Goal: Task Accomplishment & Management: Use online tool/utility

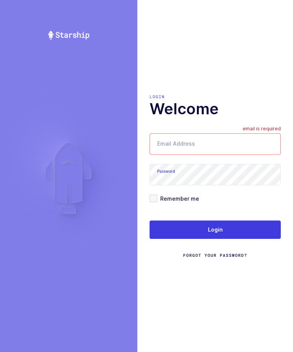
type input "[EMAIL_ADDRESS][DOMAIN_NAME]"
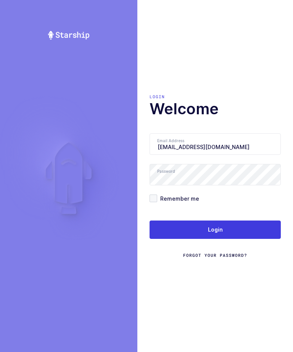
click at [224, 239] on button "Login" at bounding box center [215, 230] width 131 height 18
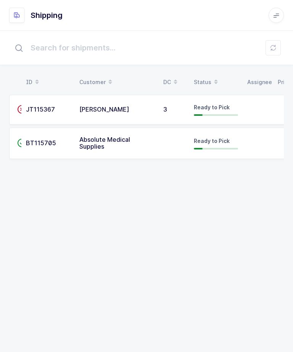
click at [253, 109] on td at bounding box center [258, 110] width 31 height 30
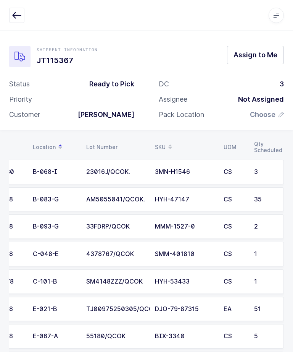
click at [267, 59] on span "Assign to Me" at bounding box center [256, 55] width 44 height 10
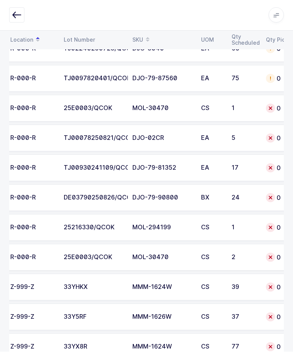
scroll to position [1138, 0]
click at [255, 259] on div "2" at bounding box center [244, 257] width 25 height 7
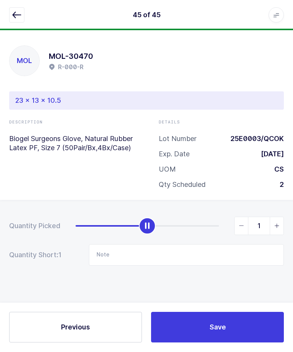
type input "2"
click at [244, 343] on button "Save" at bounding box center [217, 327] width 133 height 31
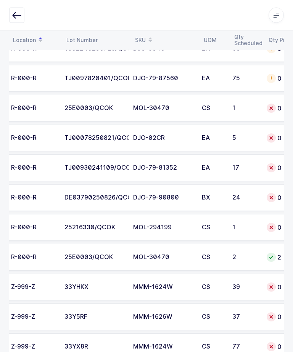
scroll to position [0, 54]
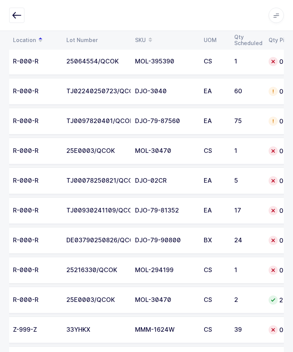
click at [250, 148] on div "1" at bounding box center [247, 151] width 25 height 7
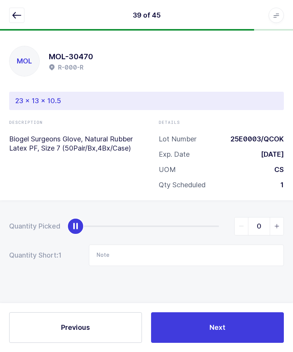
scroll to position [26, 0]
click at [276, 224] on icon "slider between 0 and 1" at bounding box center [277, 226] width 5 height 5
type input "1"
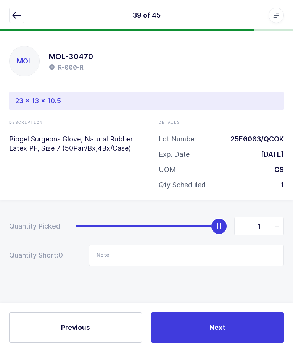
click at [250, 332] on button "Next" at bounding box center [217, 327] width 133 height 31
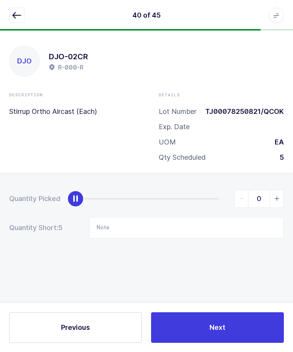
click at [16, 14] on icon "button" at bounding box center [16, 15] width 9 height 9
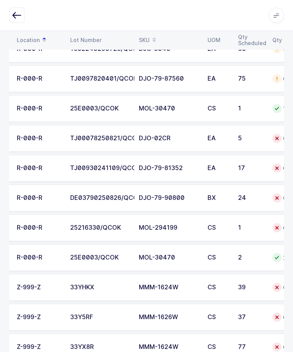
scroll to position [0, 106]
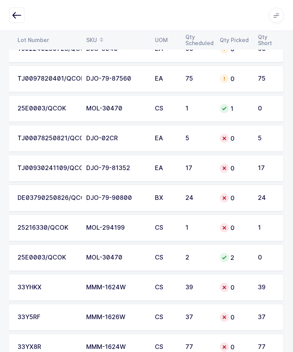
click at [52, 141] on td "TJ00078250821/QCOK" at bounding box center [47, 138] width 69 height 27
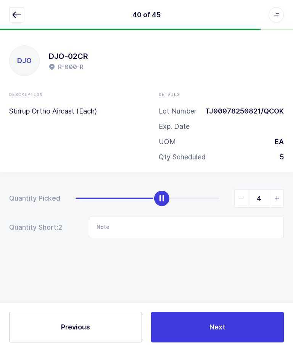
type input "5"
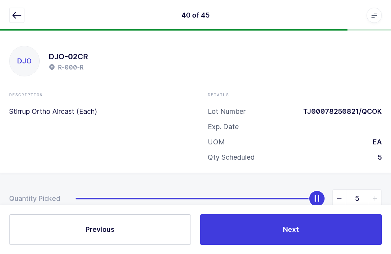
click at [284, 245] on button "Next" at bounding box center [291, 229] width 182 height 31
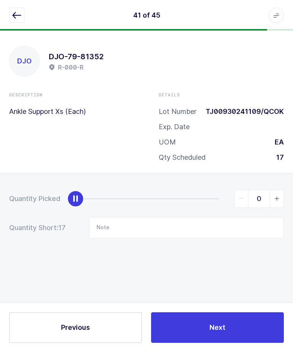
click at [12, 15] on icon "button" at bounding box center [16, 15] width 9 height 9
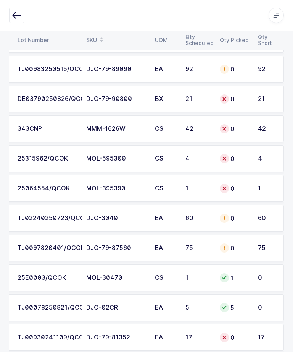
scroll to position [968, 0]
click at [40, 188] on div "25064554/QCOK" at bounding box center [48, 188] width 60 height 7
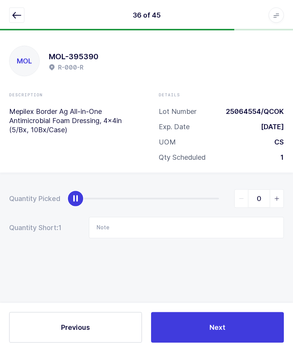
scroll to position [0, 0]
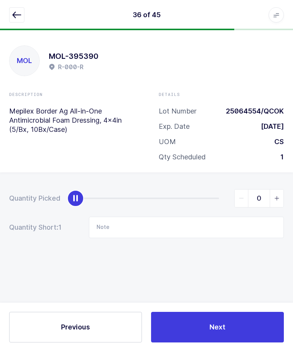
click at [276, 197] on icon "slider between 0 and 1" at bounding box center [277, 198] width 5 height 5
type input "1"
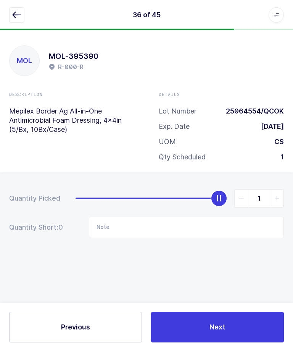
click at [257, 343] on button "Next" at bounding box center [217, 327] width 133 height 31
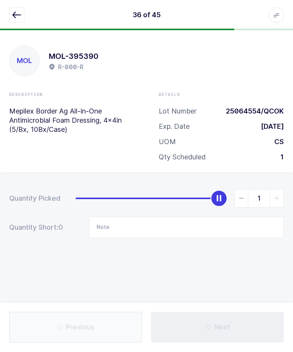
type input "B-042-H"
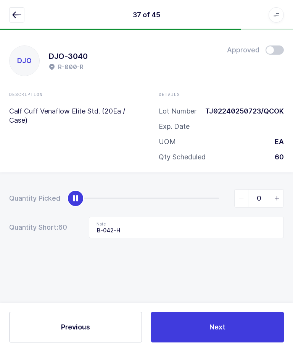
click at [11, 16] on button "button" at bounding box center [16, 15] width 15 height 15
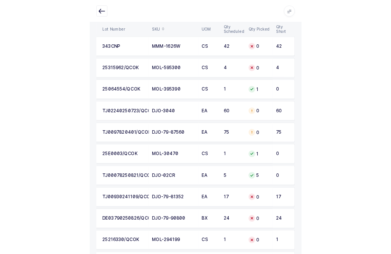
scroll to position [0, 5]
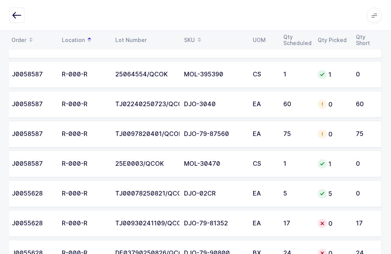
click at [256, 251] on div "BX" at bounding box center [263, 253] width 21 height 7
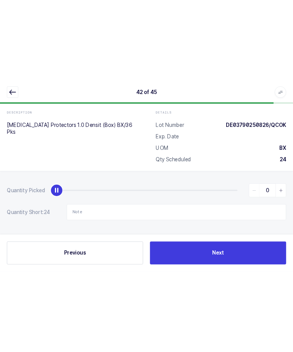
scroll to position [0, 0]
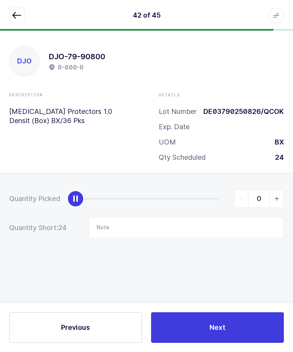
click at [16, 16] on icon "button" at bounding box center [16, 15] width 9 height 9
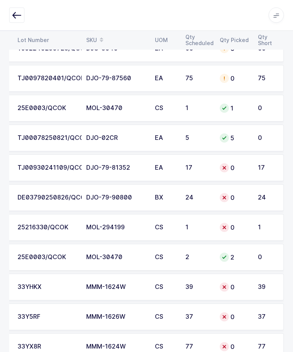
scroll to position [0, 103]
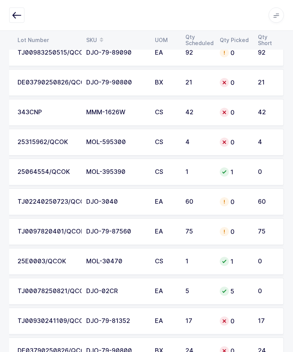
click at [252, 141] on td "0" at bounding box center [235, 142] width 38 height 27
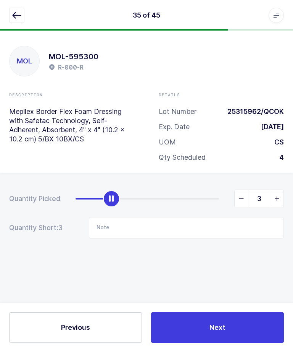
type input "4"
click at [212, 341] on button "Next" at bounding box center [217, 327] width 133 height 31
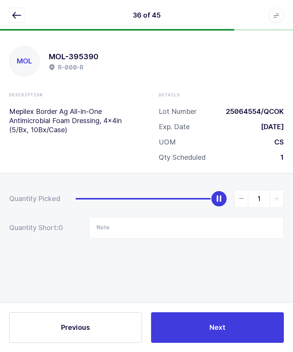
click at [18, 15] on icon "button" at bounding box center [16, 15] width 9 height 9
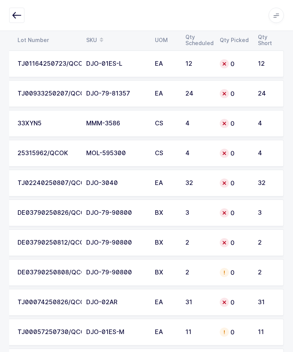
click at [242, 156] on div "0" at bounding box center [234, 153] width 29 height 9
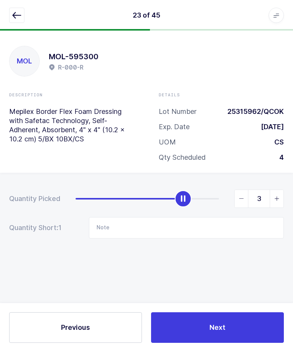
type input "4"
click at [237, 337] on button "Next" at bounding box center [217, 327] width 133 height 31
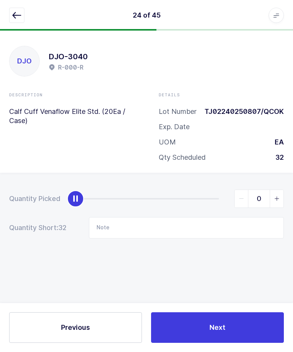
click at [12, 16] on button "button" at bounding box center [16, 15] width 15 height 15
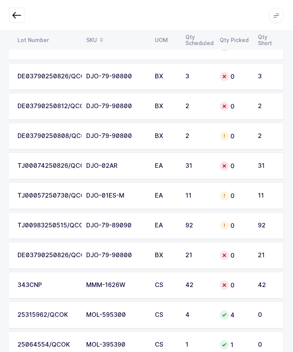
click at [215, 166] on td "31" at bounding box center [198, 165] width 34 height 27
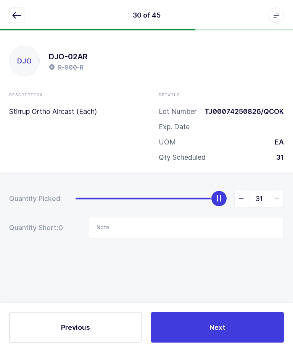
scroll to position [7, 0]
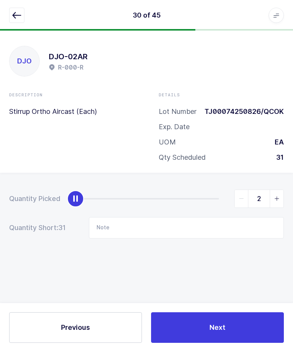
type input "0"
click at [16, 15] on icon "button" at bounding box center [16, 15] width 9 height 9
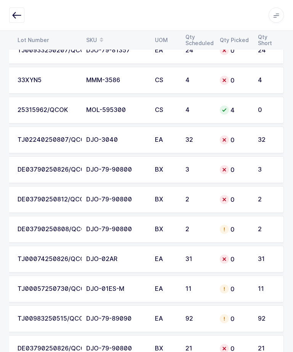
scroll to position [719, 0]
click at [242, 258] on div "0" at bounding box center [234, 259] width 29 height 9
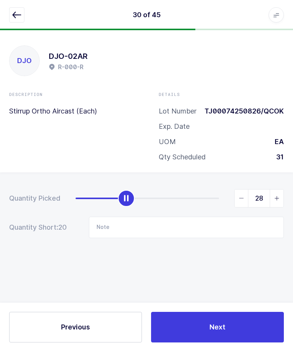
type input "31"
click at [248, 343] on button "Next" at bounding box center [217, 327] width 133 height 31
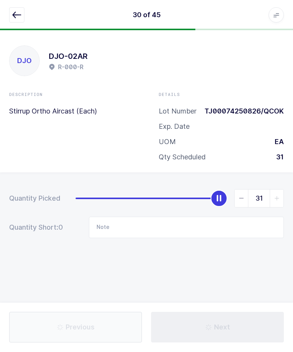
type input "B-001-A"
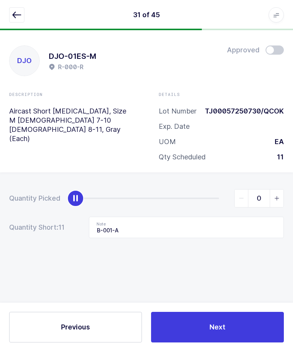
click at [16, 16] on icon "button" at bounding box center [16, 15] width 9 height 9
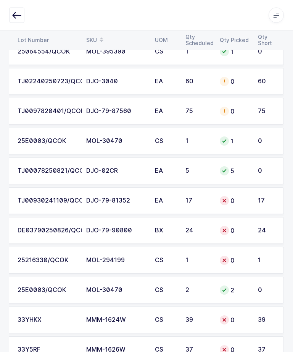
scroll to position [1099, 0]
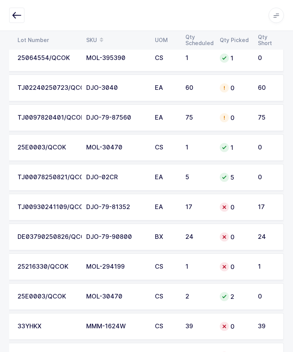
click at [233, 271] on td "0" at bounding box center [235, 266] width 38 height 27
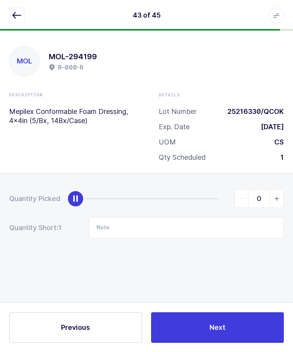
scroll to position [0, 0]
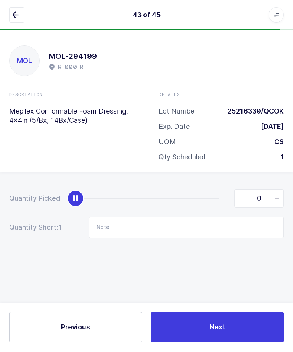
click at [273, 200] on span "slider between 0 and 1" at bounding box center [277, 199] width 14 height 18
type input "1"
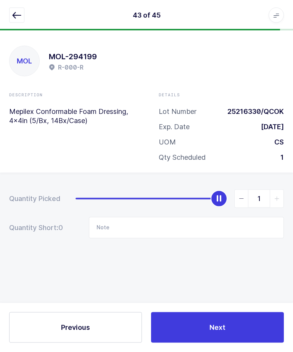
click at [219, 327] on span "Next" at bounding box center [218, 328] width 16 height 10
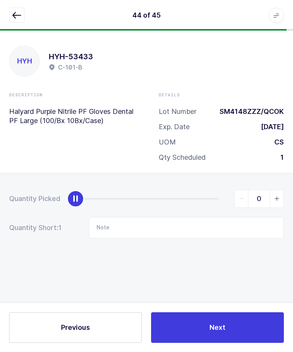
click at [16, 21] on button "button" at bounding box center [16, 15] width 15 height 15
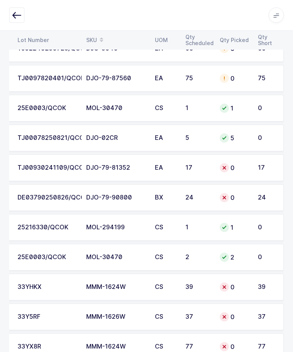
scroll to position [0, 103]
click at [213, 165] on td "17" at bounding box center [198, 168] width 34 height 27
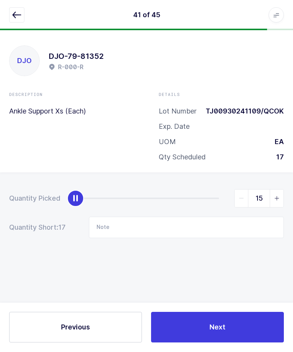
type input "17"
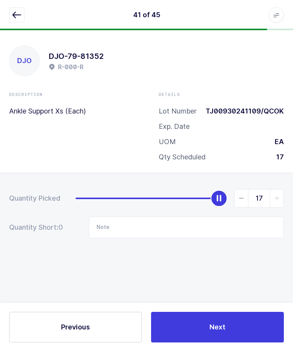
click at [229, 343] on button "Next" at bounding box center [217, 327] width 133 height 31
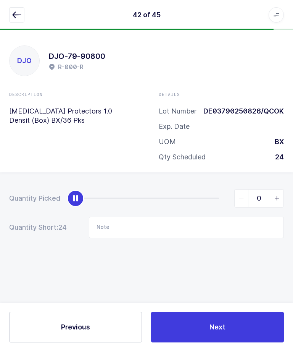
click at [13, 11] on icon "button" at bounding box center [16, 15] width 9 height 9
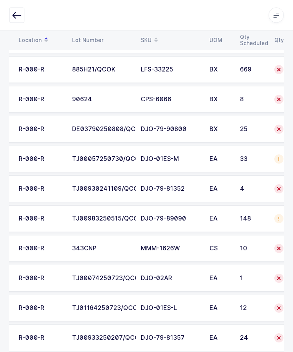
scroll to position [0, 47]
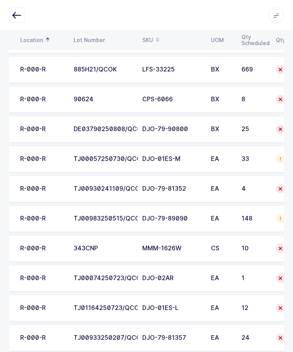
click at [238, 189] on td "4" at bounding box center [254, 189] width 34 height 27
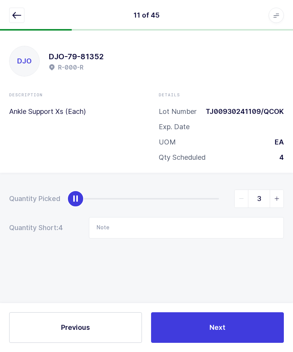
type input "4"
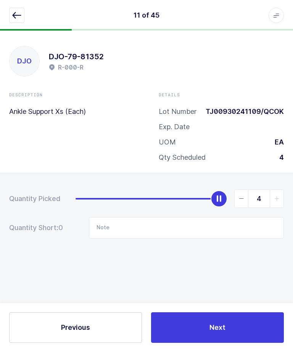
click at [225, 337] on button "Next" at bounding box center [217, 327] width 133 height 31
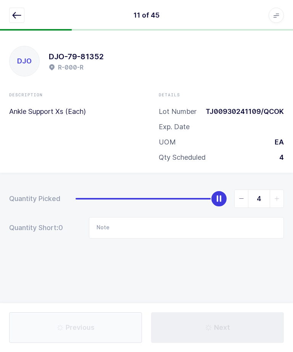
type input "E-025-B"
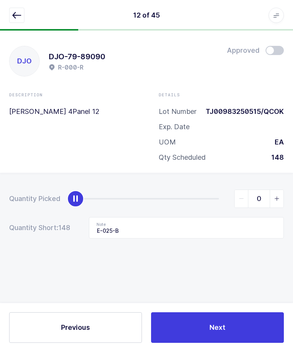
click at [18, 11] on icon "button" at bounding box center [16, 15] width 9 height 9
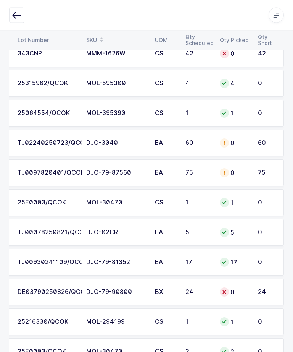
scroll to position [1044, 0]
click at [242, 173] on div "0" at bounding box center [234, 172] width 29 height 9
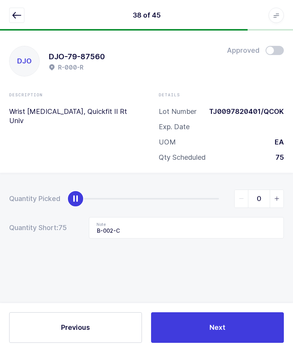
scroll to position [23, 0]
click at [209, 217] on input "B-002-C" at bounding box center [186, 227] width 195 height 21
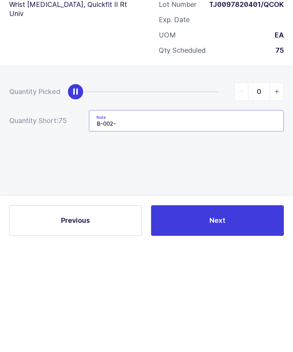
type input "B-002"
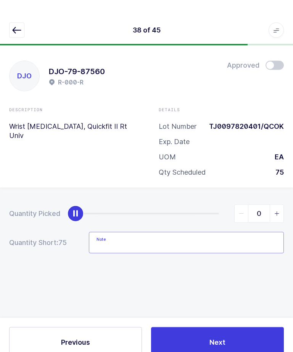
scroll to position [0, 0]
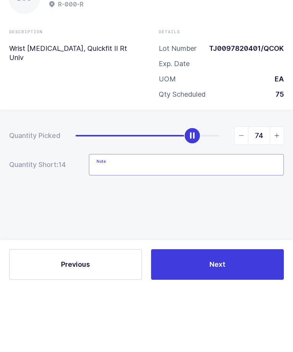
type input "75"
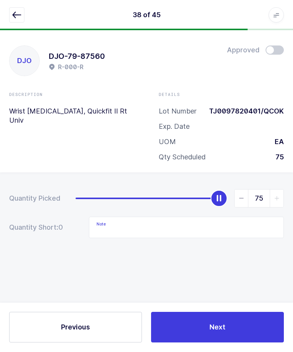
click at [240, 343] on button "Next" at bounding box center [217, 327] width 133 height 31
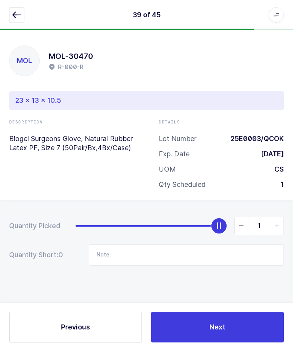
click at [22, 11] on button "button" at bounding box center [16, 15] width 15 height 15
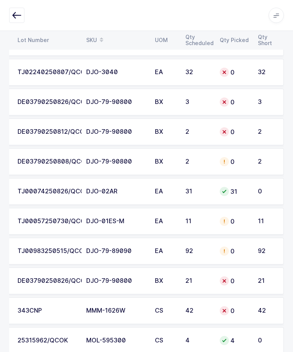
scroll to position [0, 103]
click at [209, 222] on div "11" at bounding box center [198, 221] width 25 height 7
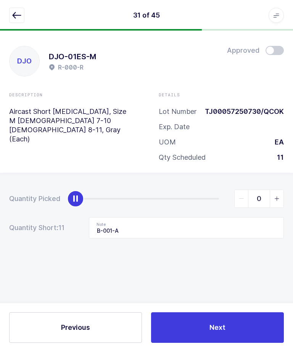
scroll to position [26, 0]
click at [242, 217] on input "B-001-A" at bounding box center [186, 227] width 195 height 21
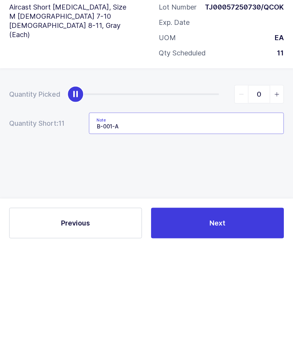
click at [99, 217] on input "B-001-A" at bounding box center [186, 227] width 195 height 21
type input "3Ea-Floor/ B-001-A"
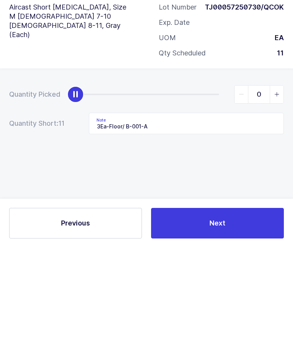
click at [277, 196] on icon "slider between 0 and 11" at bounding box center [277, 198] width 5 height 5
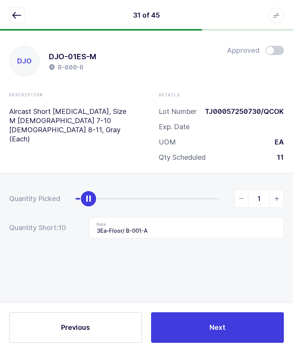
click at [277, 190] on span "slider between 0 and 11" at bounding box center [277, 199] width 14 height 18
click at [275, 196] on icon "slider between 0 and 11" at bounding box center [277, 198] width 5 height 5
type input "3"
click at [236, 321] on button "Next" at bounding box center [217, 327] width 133 height 31
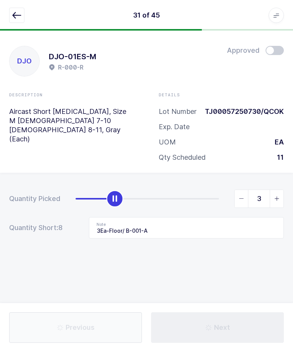
type input "E-025-B"
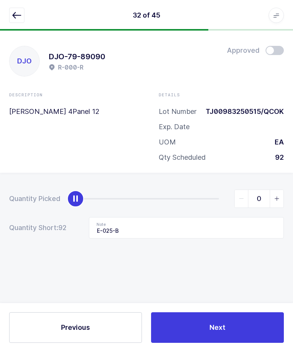
click at [14, 3] on div "32 of 45 Apps Core Warehouse Admin Mission Control Purchasing Ernesto Z. Logout…" at bounding box center [146, 15] width 293 height 31
click at [17, 18] on icon "button" at bounding box center [16, 15] width 9 height 9
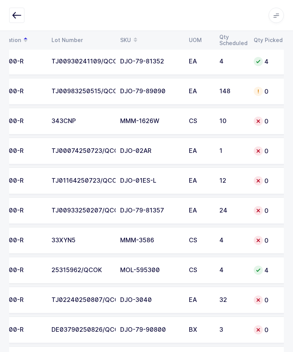
scroll to position [0, 69]
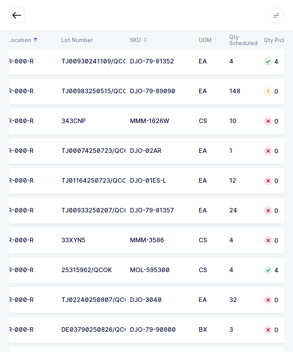
click at [229, 183] on td "12" at bounding box center [242, 180] width 34 height 27
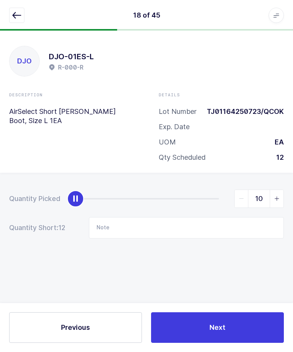
type input "12"
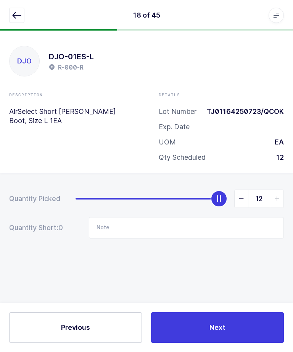
click at [231, 323] on button "Next" at bounding box center [217, 327] width 133 height 31
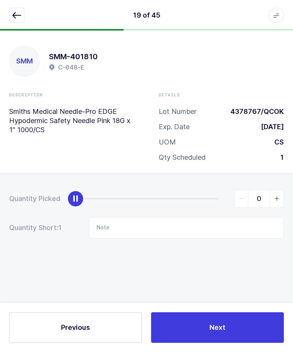
click at [16, 10] on button "button" at bounding box center [16, 15] width 15 height 15
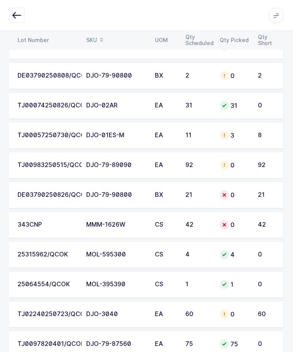
scroll to position [1138, 0]
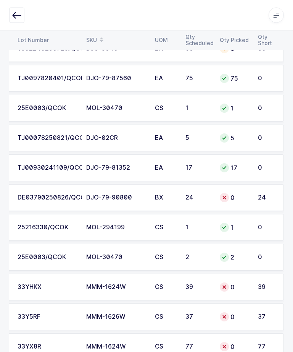
click at [48, 199] on div "DE03790250826/QCOK" at bounding box center [48, 198] width 60 height 7
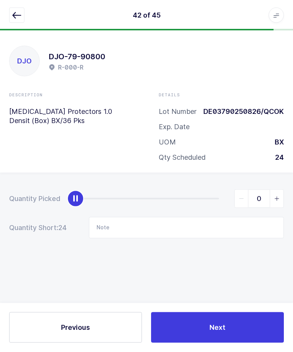
scroll to position [0, 0]
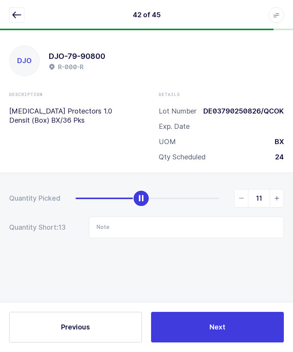
click at [275, 202] on span "slider between 0 and 24" at bounding box center [277, 199] width 14 height 18
click at [275, 203] on span "slider between 0 and 24" at bounding box center [277, 199] width 14 height 18
click at [278, 201] on span "slider between 0 and 24" at bounding box center [277, 199] width 14 height 18
click at [279, 200] on span "slider between 0 and 24" at bounding box center [277, 199] width 14 height 18
click at [279, 196] on icon "slider between 0 and 24" at bounding box center [277, 198] width 5 height 5
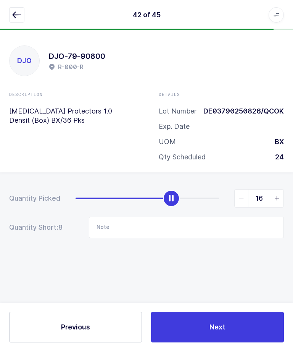
click at [280, 198] on span "slider between 0 and 24" at bounding box center [277, 199] width 14 height 18
click at [244, 199] on icon "slider between 0 and 24" at bounding box center [241, 198] width 5 height 5
type input "16"
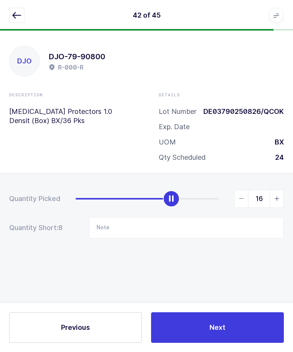
click at [16, 13] on icon "button" at bounding box center [16, 15] width 9 height 9
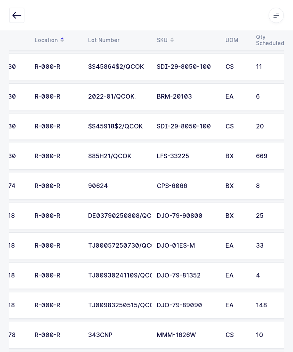
scroll to position [344, 0]
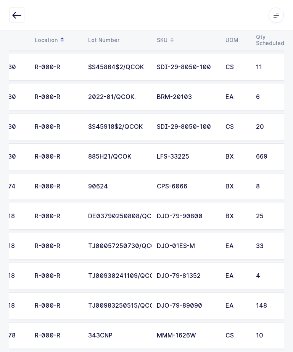
click at [225, 216] on td "BX" at bounding box center [236, 216] width 31 height 27
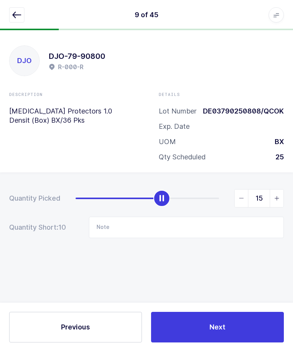
type input "16"
click at [248, 343] on button "Next" at bounding box center [217, 327] width 133 height 31
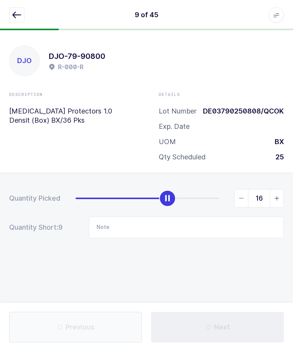
type input "B-001-A"
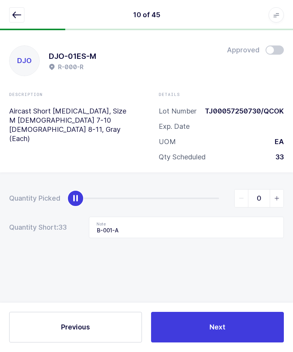
click at [21, 17] on icon "button" at bounding box center [16, 15] width 9 height 9
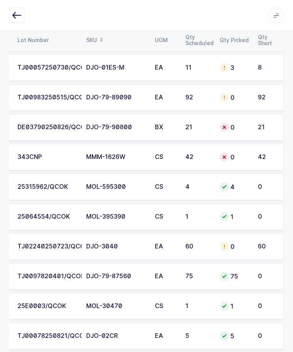
scroll to position [940, 0]
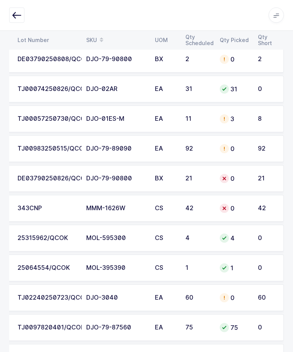
click at [240, 180] on div "0" at bounding box center [234, 178] width 29 height 9
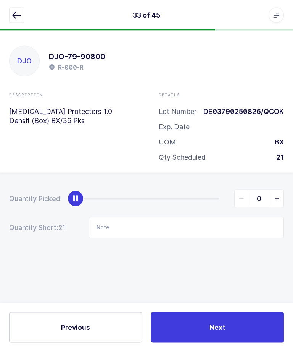
scroll to position [26, 0]
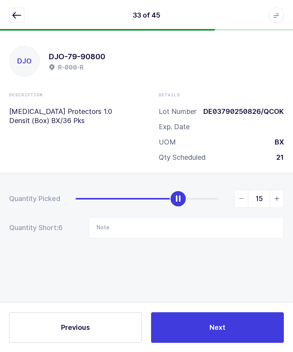
type input "16"
click at [231, 327] on button "Next" at bounding box center [217, 327] width 133 height 31
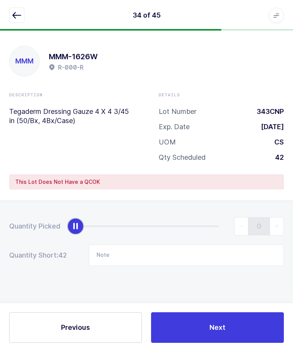
click at [13, 11] on icon "button" at bounding box center [16, 15] width 9 height 9
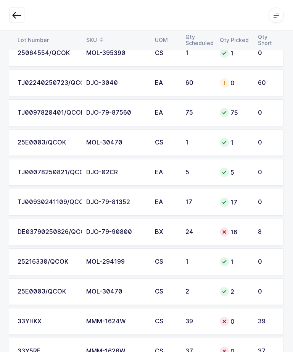
scroll to position [1138, 0]
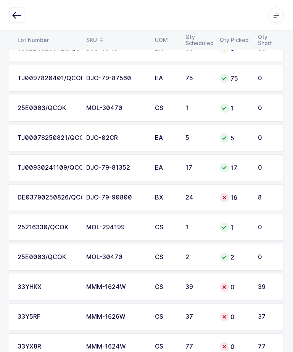
click at [257, 193] on td "8" at bounding box center [269, 198] width 31 height 27
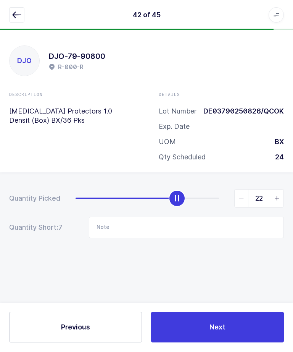
type input "24"
click at [232, 343] on button "Next" at bounding box center [217, 327] width 133 height 31
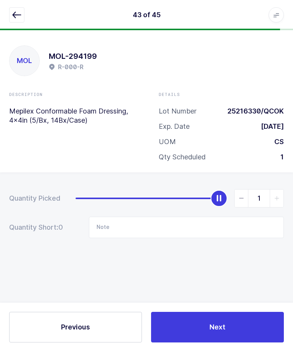
click at [24, 19] on button "button" at bounding box center [16, 15] width 15 height 15
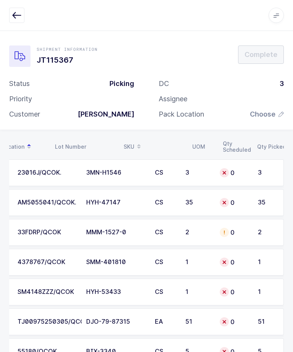
scroll to position [0, 103]
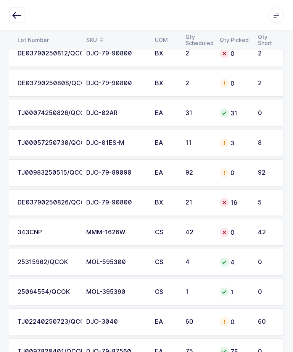
click at [250, 201] on td "16" at bounding box center [235, 203] width 38 height 27
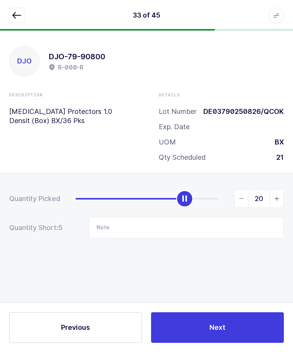
type input "21"
click at [233, 329] on button "Next" at bounding box center [217, 327] width 133 height 31
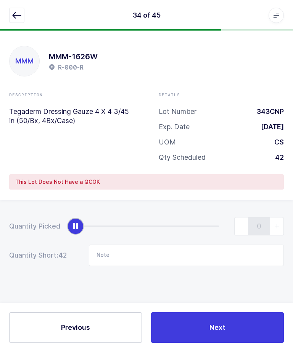
click at [19, 19] on icon "button" at bounding box center [16, 15] width 9 height 9
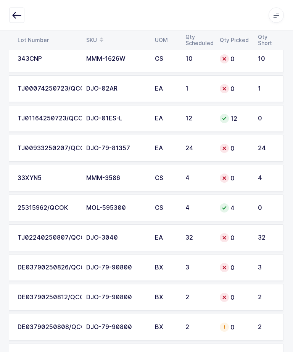
scroll to position [621, 0]
click at [259, 270] on div "3" at bounding box center [267, 267] width 18 height 7
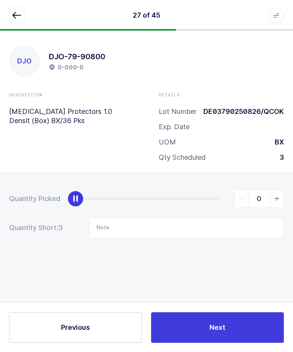
scroll to position [0, 0]
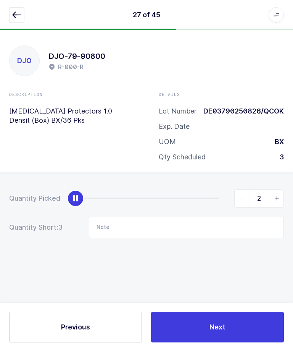
type input "3"
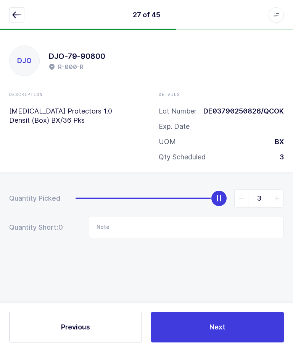
click at [222, 332] on span "Next" at bounding box center [218, 328] width 16 height 10
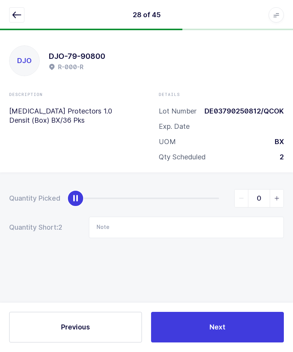
click at [19, 20] on button "button" at bounding box center [16, 15] width 15 height 15
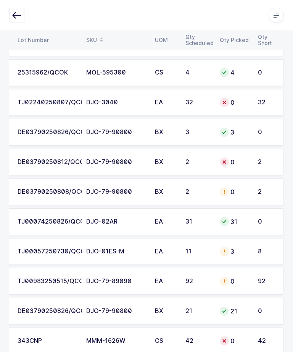
scroll to position [755, 0]
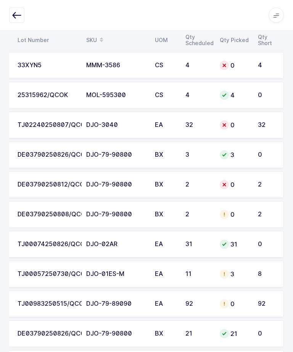
click at [241, 216] on div "0" at bounding box center [234, 214] width 29 height 9
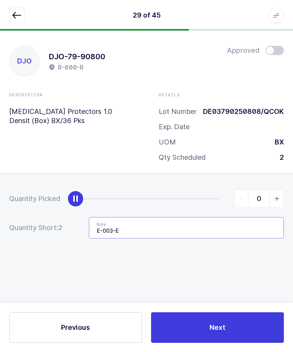
click at [229, 217] on input "E-003-E" at bounding box center [186, 227] width 195 height 21
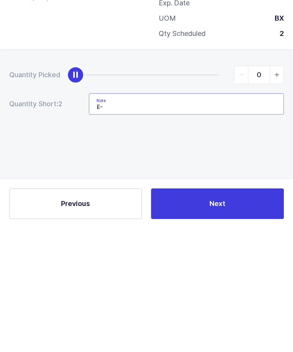
type input "E"
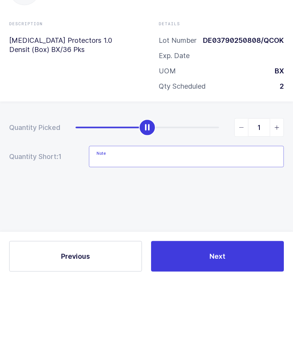
type input "2"
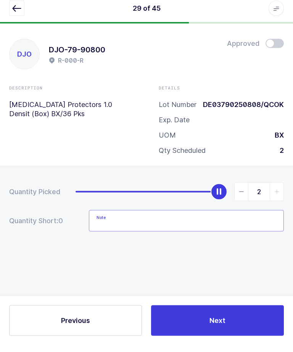
scroll to position [21, 0]
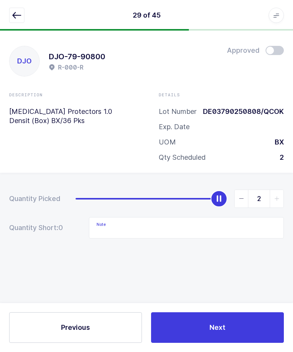
click at [24, 125] on div "Description Ulnar Nerve Protectors 1.0 Densit (Box) BX/36 Pks Details Lot Numbe…" at bounding box center [147, 130] width 300 height 76
click at [255, 330] on button "Next" at bounding box center [217, 327] width 133 height 31
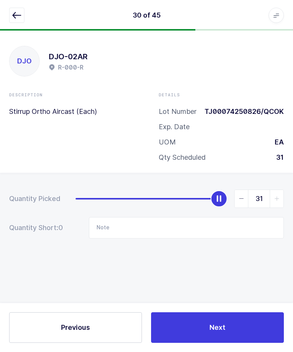
click at [16, 17] on icon "button" at bounding box center [16, 15] width 9 height 9
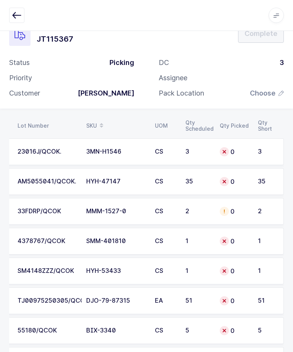
scroll to position [0, 103]
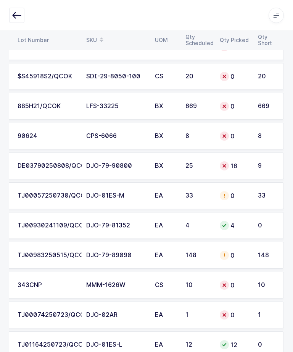
click at [256, 165] on td "9" at bounding box center [269, 165] width 31 height 27
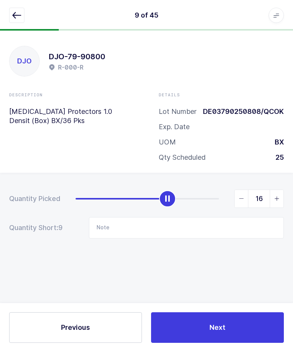
scroll to position [26, 0]
type input "25"
click at [253, 320] on button "Next" at bounding box center [217, 327] width 133 height 31
type input "B-001-A"
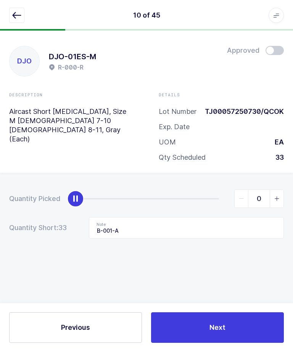
click at [21, 21] on button "button" at bounding box center [16, 15] width 15 height 15
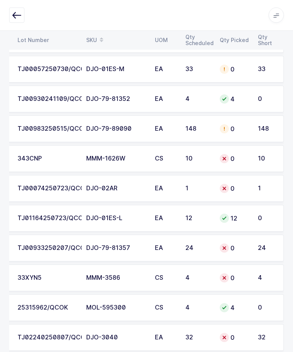
scroll to position [476, 0]
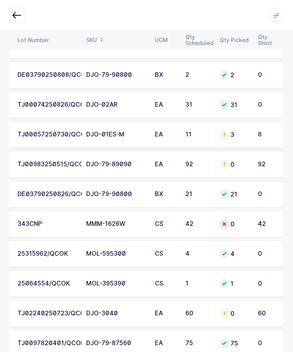
click at [233, 163] on div "0" at bounding box center [234, 164] width 29 height 9
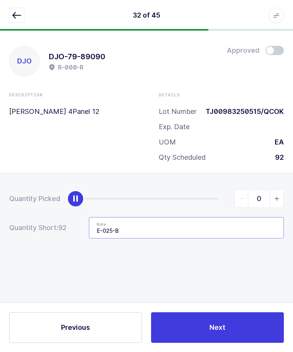
click at [222, 217] on input "E-025-B" at bounding box center [186, 227] width 195 height 21
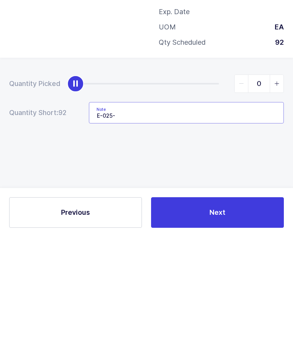
type input "E-025"
type input "92"
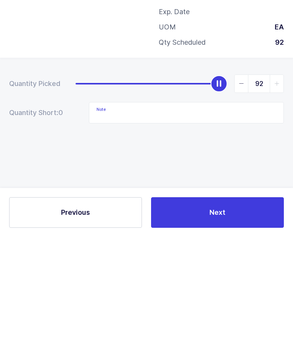
click at [246, 173] on div "Quantity Picked 92 Quantity Short: 0 Note" at bounding box center [146, 241] width 293 height 136
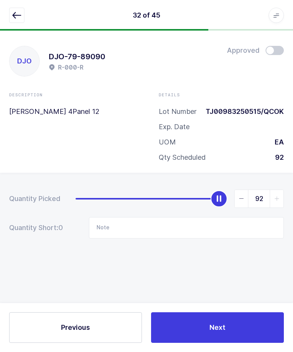
click at [230, 328] on button "Next" at bounding box center [217, 327] width 133 height 31
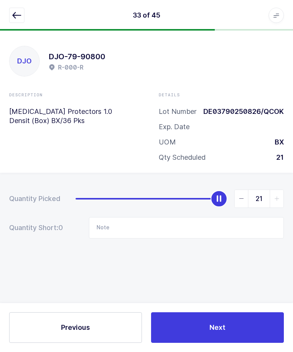
click at [23, 22] on button "button" at bounding box center [16, 15] width 15 height 15
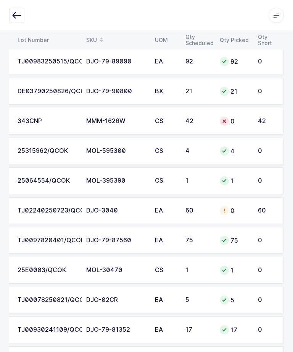
scroll to position [973, 0]
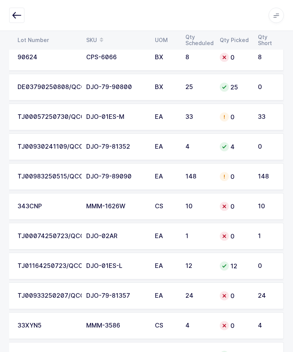
click at [267, 176] on div "148" at bounding box center [267, 176] width 18 height 7
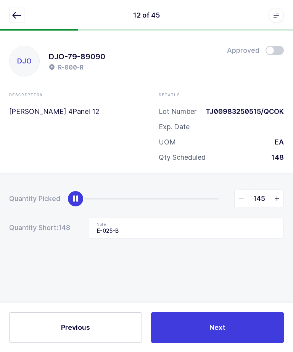
type input "148"
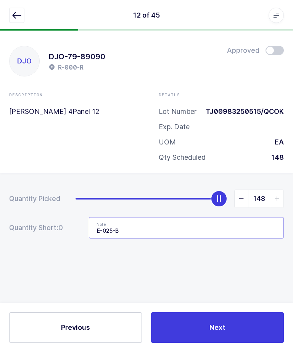
click at [221, 217] on input "E-025-B" at bounding box center [186, 227] width 195 height 21
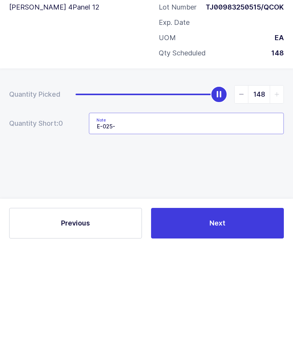
type input "E-025"
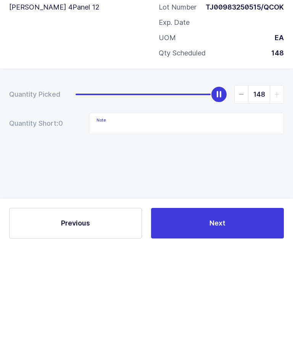
click at [261, 173] on div "Quantity Picked 148 Quantity Short: 0 Note" at bounding box center [146, 241] width 293 height 136
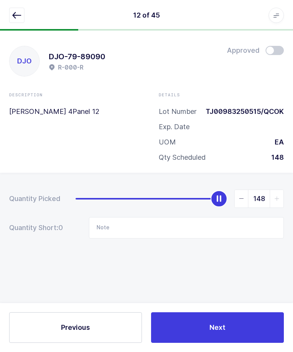
click at [235, 316] on button "Next" at bounding box center [217, 327] width 133 height 31
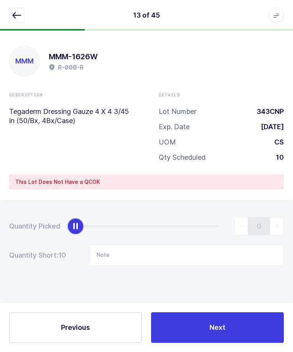
click at [19, 16] on icon "button" at bounding box center [16, 15] width 9 height 9
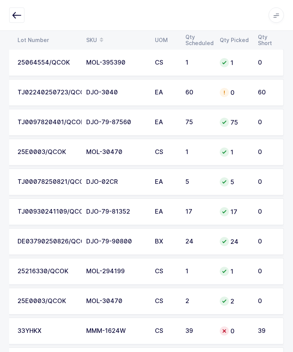
scroll to position [1138, 0]
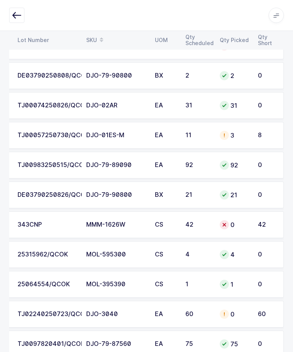
click at [36, 159] on td "TJ00983250515/QCOK" at bounding box center [47, 165] width 69 height 27
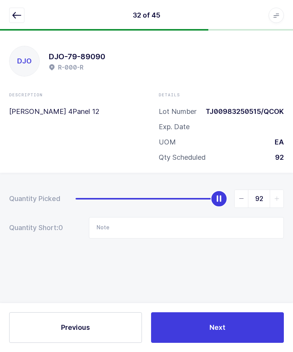
scroll to position [26, 0]
type input "0"
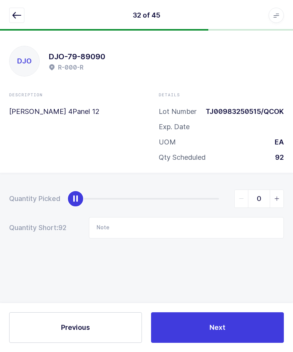
click at [229, 320] on button "Next" at bounding box center [217, 327] width 133 height 31
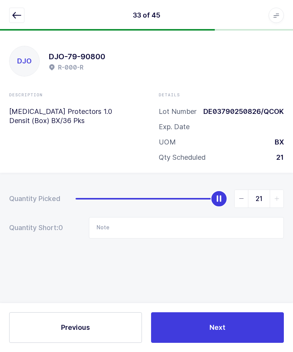
click at [13, 18] on icon "button" at bounding box center [16, 15] width 9 height 9
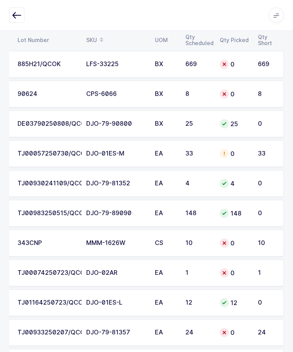
scroll to position [437, 0]
click at [238, 212] on div "148" at bounding box center [234, 213] width 29 height 9
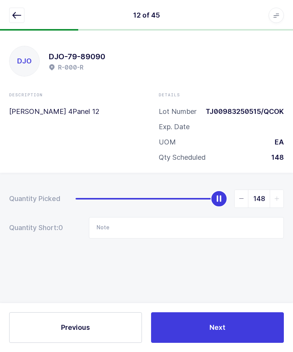
scroll to position [0, 0]
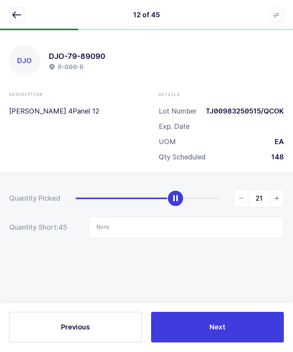
type input "0"
click at [221, 332] on span "Next" at bounding box center [218, 328] width 16 height 10
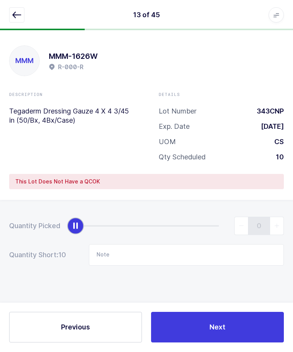
click at [13, 29] on div at bounding box center [42, 30] width 85 height 2
click at [17, 15] on icon "button" at bounding box center [16, 15] width 9 height 9
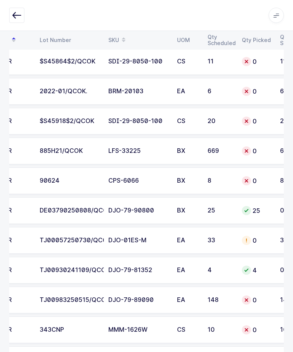
scroll to position [0, 80]
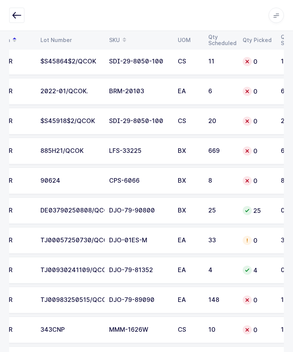
click at [191, 177] on div "BX" at bounding box center [188, 180] width 21 height 7
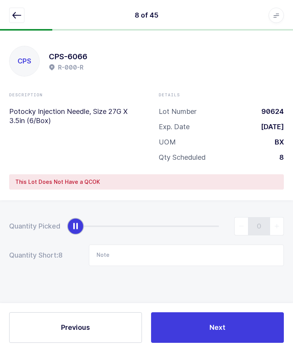
scroll to position [0, 0]
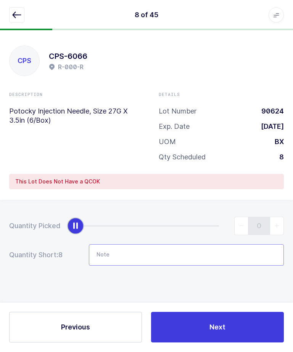
click at [212, 248] on input "Note" at bounding box center [186, 255] width 195 height 21
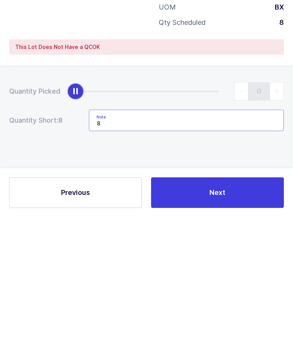
type input "8"
click at [248, 312] on button "Next" at bounding box center [217, 327] width 133 height 31
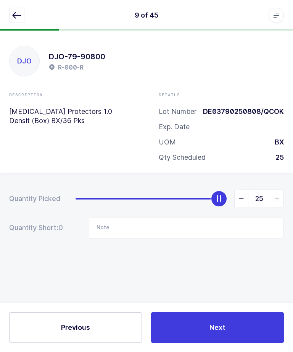
click at [13, 13] on icon "button" at bounding box center [16, 15] width 9 height 9
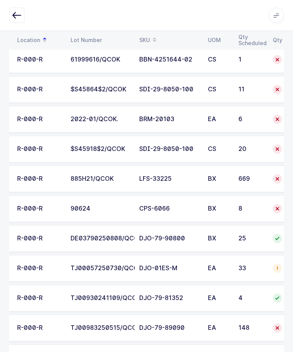
scroll to position [0, 51]
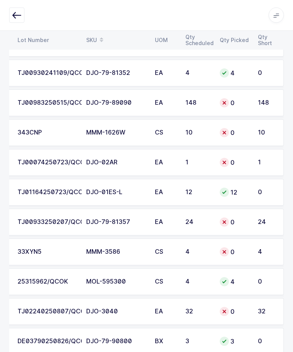
click at [62, 225] on td "TJ00933250207/QCOK.." at bounding box center [47, 222] width 69 height 27
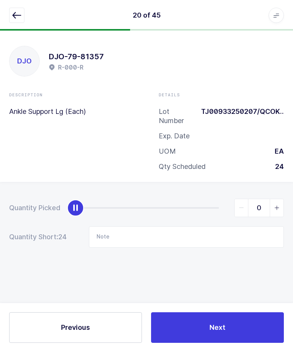
click at [223, 343] on button "Next" at bounding box center [217, 327] width 133 height 31
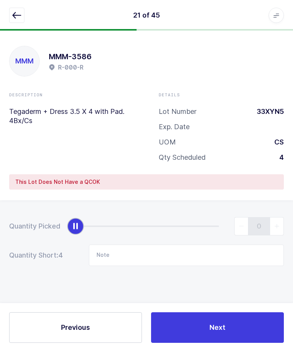
click at [20, 17] on icon "button" at bounding box center [16, 15] width 9 height 9
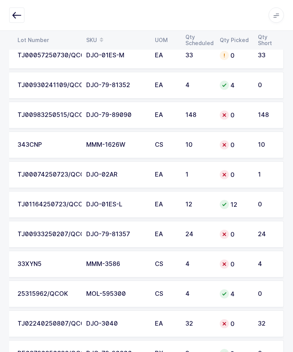
scroll to position [544, 0]
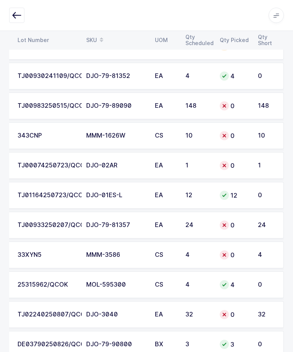
click at [45, 222] on div "TJ00933250207/QCOK.." at bounding box center [48, 225] width 60 height 7
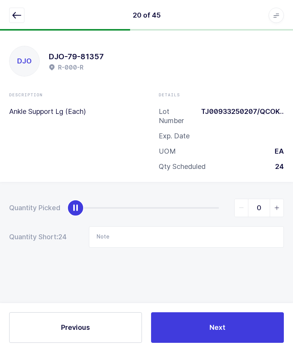
scroll to position [0, 0]
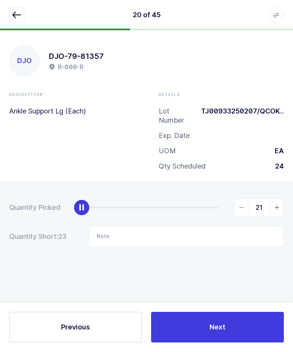
type input "24"
click at [213, 332] on div "Previous Next" at bounding box center [146, 327] width 293 height 49
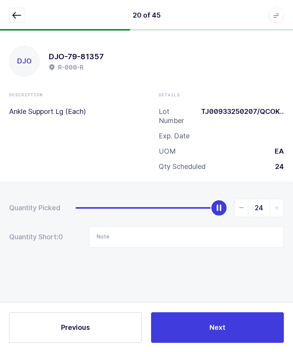
click at [204, 337] on button "Next" at bounding box center [217, 327] width 133 height 31
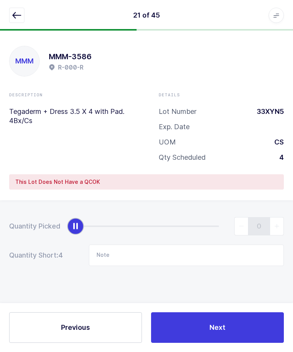
click at [17, 19] on icon "button" at bounding box center [16, 15] width 9 height 9
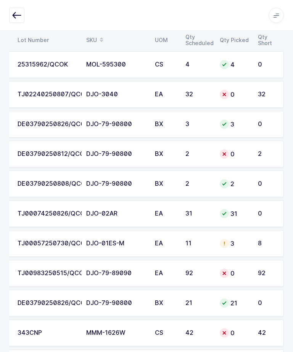
scroll to position [764, 0]
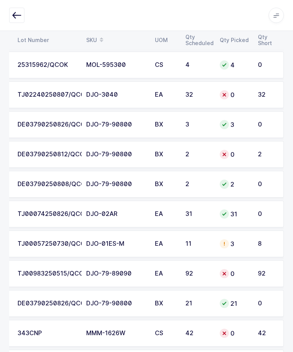
click at [214, 153] on td "2" at bounding box center [198, 154] width 34 height 27
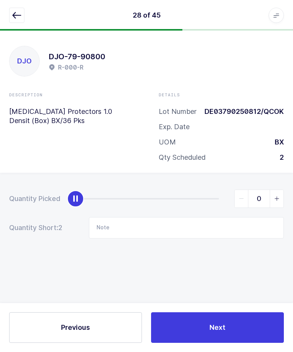
scroll to position [0, 0]
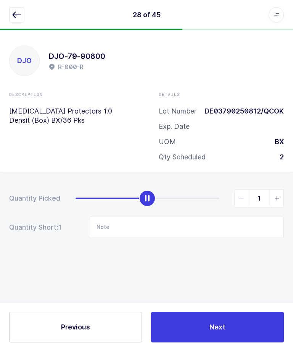
type input "2"
click at [241, 343] on button "Next" at bounding box center [217, 327] width 133 height 31
click at [19, 15] on icon "button" at bounding box center [16, 15] width 9 height 9
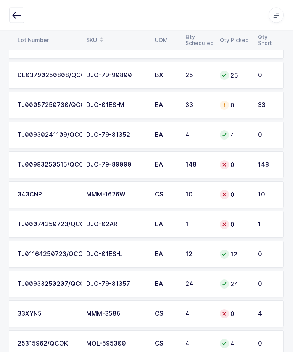
scroll to position [508, 0]
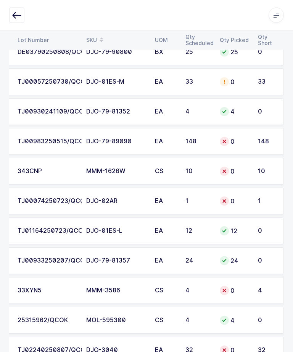
click at [34, 203] on div "TJ00074250723/QCOK" at bounding box center [48, 201] width 60 height 7
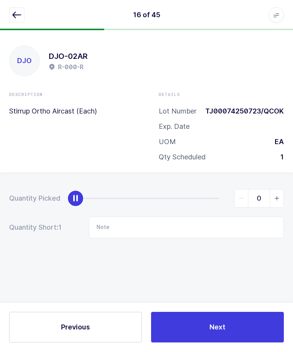
click at [274, 200] on span "slider between 0 and 1" at bounding box center [277, 199] width 14 height 18
type input "1"
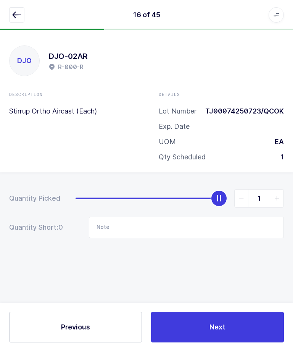
click at [240, 343] on button "Next" at bounding box center [217, 327] width 133 height 31
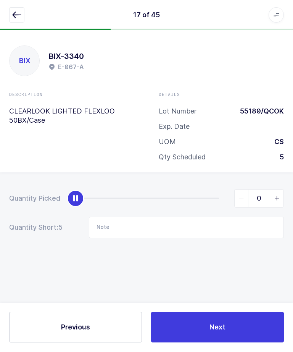
click at [16, 20] on button "button" at bounding box center [16, 15] width 15 height 15
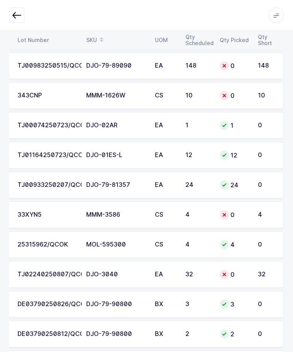
scroll to position [585, 0]
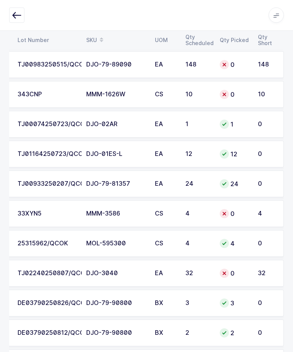
click at [253, 274] on td "0" at bounding box center [235, 273] width 38 height 27
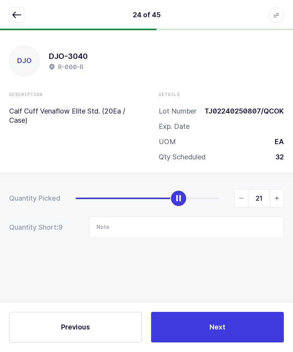
type input "20"
click at [145, 224] on input "Note" at bounding box center [186, 227] width 195 height 21
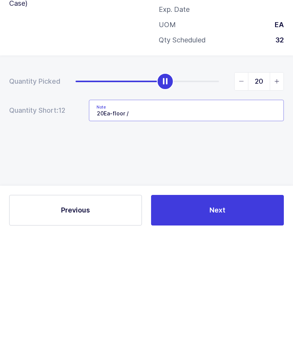
type input "20Ea-floor /"
click at [234, 173] on div "Quantity Picked 20 Quantity Short: 12 Note 20Ea-floor /" at bounding box center [146, 241] width 293 height 136
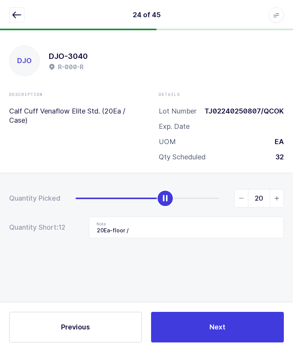
click at [245, 343] on button "Next" at bounding box center [217, 327] width 133 height 31
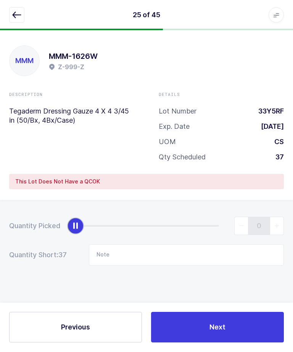
click at [10, 21] on button "button" at bounding box center [16, 15] width 15 height 15
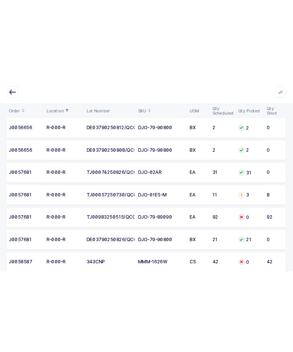
scroll to position [806, 0]
